Goal: Task Accomplishment & Management: Manage account settings

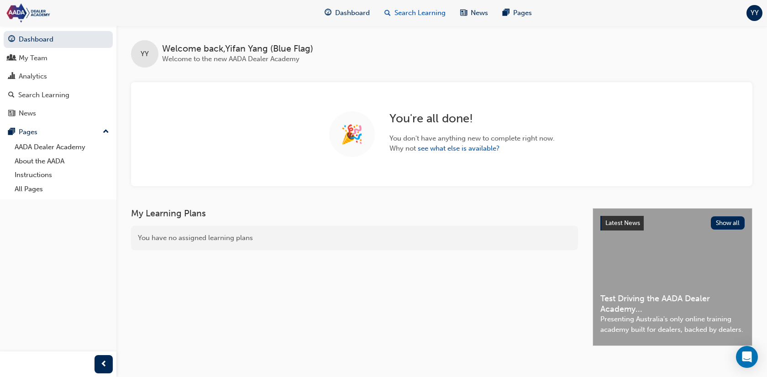
click at [407, 16] on span "Search Learning" at bounding box center [419, 13] width 51 height 10
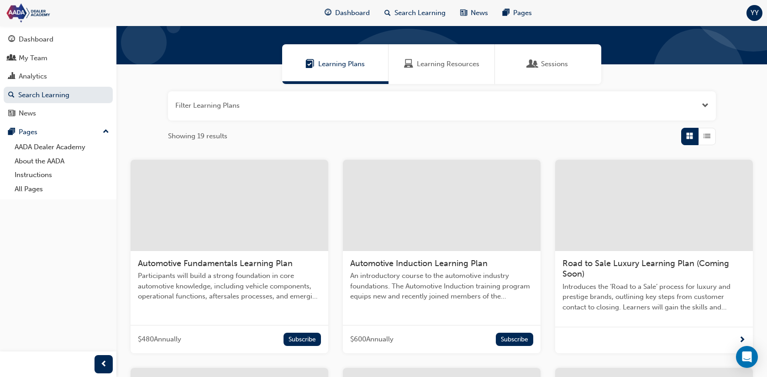
scroll to position [70, 0]
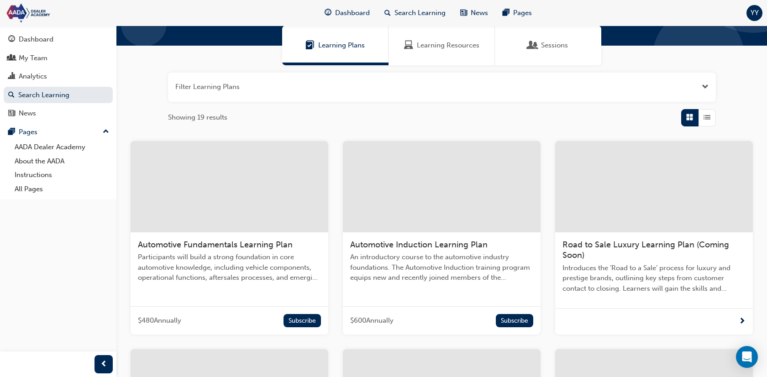
click at [250, 204] on div at bounding box center [230, 186] width 198 height 91
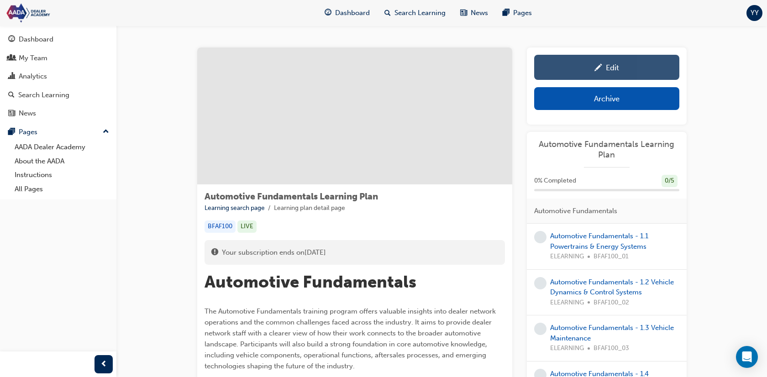
click at [607, 75] on link "Edit" at bounding box center [606, 67] width 145 height 25
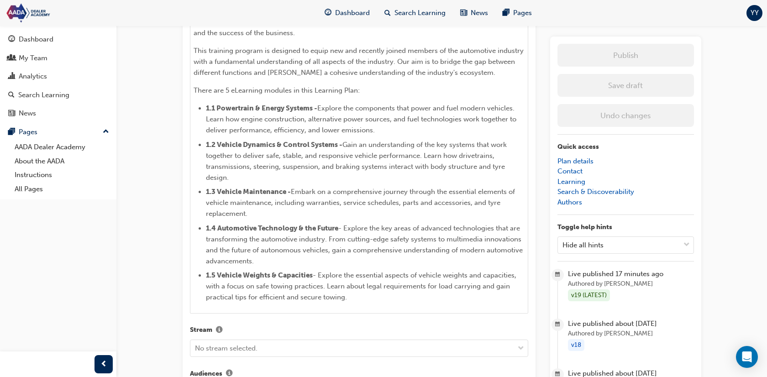
scroll to position [390, 0]
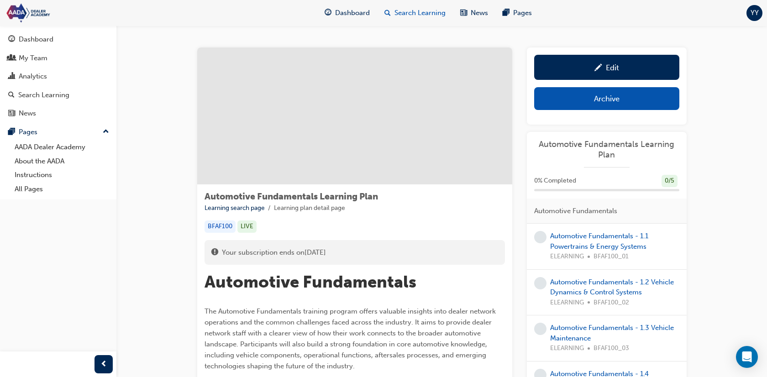
click at [416, 13] on span "Search Learning" at bounding box center [419, 13] width 51 height 10
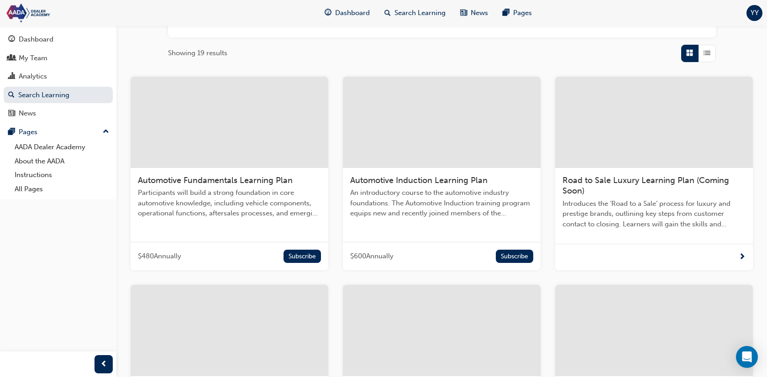
scroll to position [151, 0]
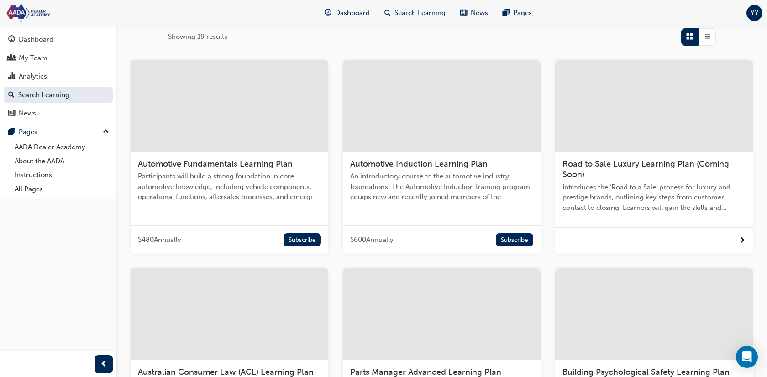
click at [450, 137] on div at bounding box center [442, 105] width 198 height 91
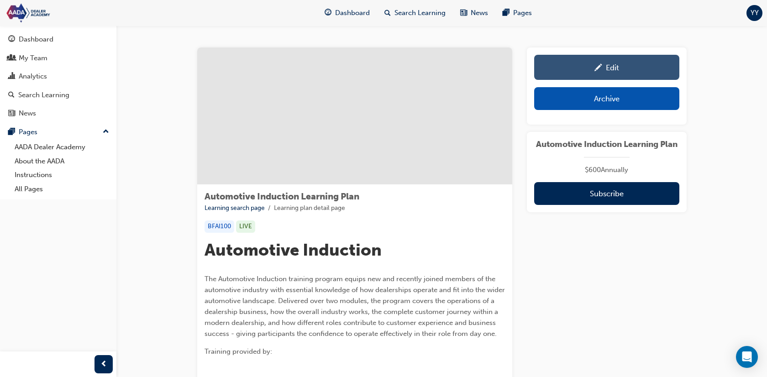
click at [622, 76] on link "Edit" at bounding box center [606, 67] width 145 height 25
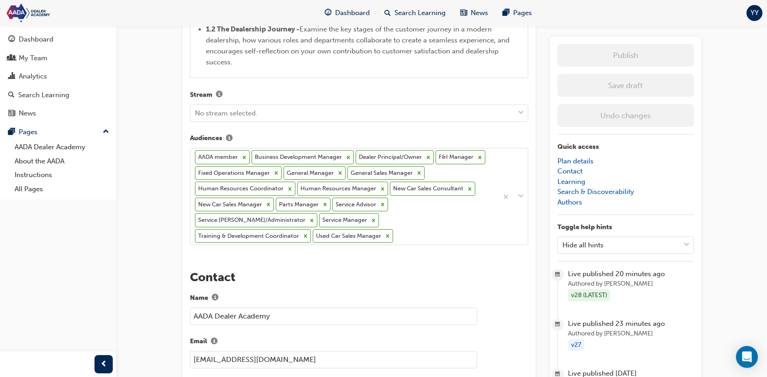
scroll to position [931, 0]
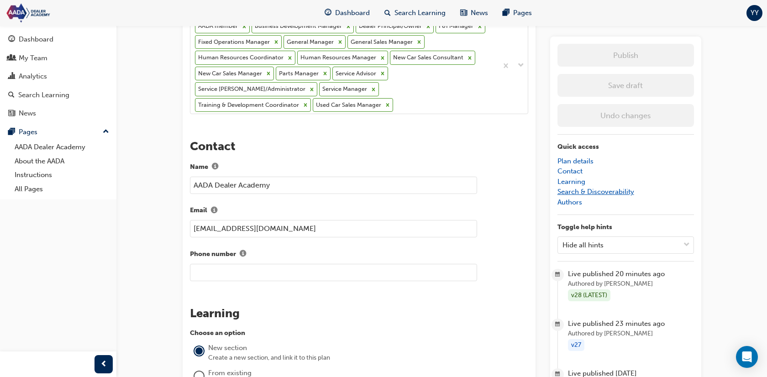
click at [606, 191] on link "Search & Discoverability" at bounding box center [595, 192] width 77 height 8
